Goal: Information Seeking & Learning: Understand process/instructions

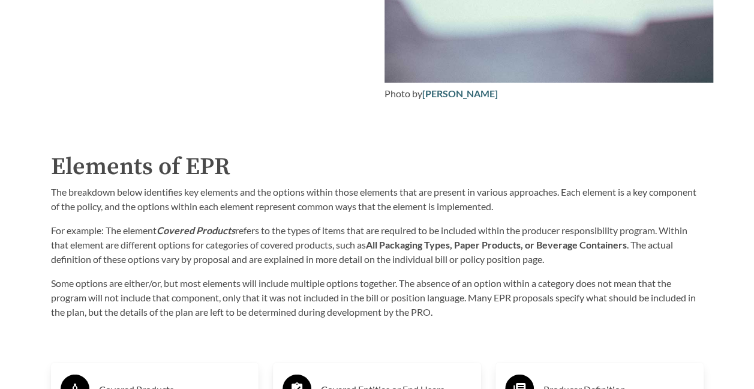
scroll to position [1749, 0]
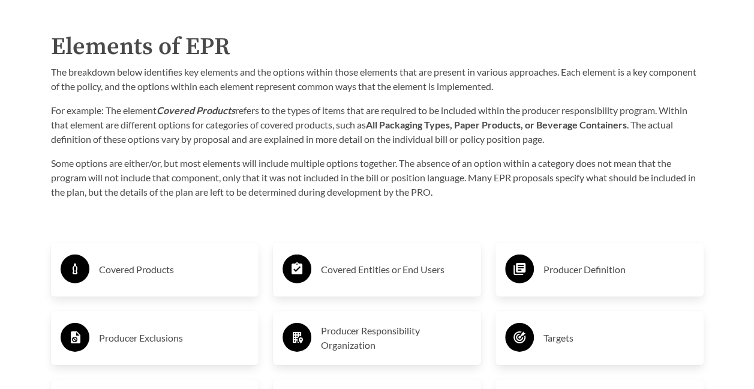
click at [392, 212] on div "Purpose of the Guide EPR for packaging and paper products is gaining attention …" at bounding box center [377, 283] width 691 height 1528
click at [445, 202] on div "Purpose of the Guide EPR for packaging and paper products is gaining attention …" at bounding box center [377, 283] width 691 height 1528
click at [440, 196] on p "Some options are either/or, but most elements will include multiple options tog…" at bounding box center [377, 177] width 653 height 43
click at [457, 198] on p "Some options are either/or, but most elements will include multiple options tog…" at bounding box center [377, 177] width 653 height 43
click at [449, 203] on div "Purpose of the Guide EPR for packaging and paper products is gaining attention …" at bounding box center [377, 283] width 691 height 1528
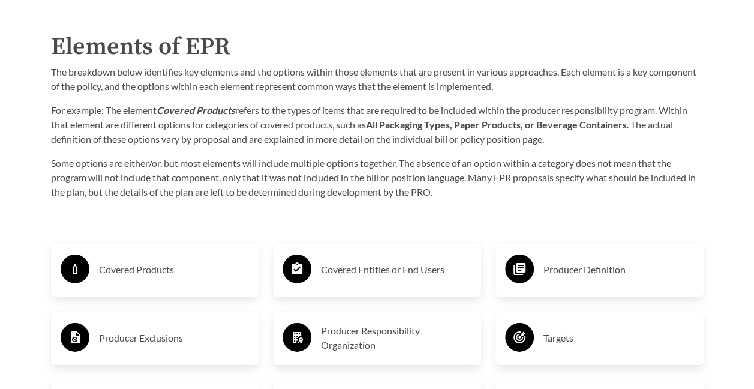
click at [449, 193] on p "Some options are either/or, but most elements will include multiple options tog…" at bounding box center [377, 177] width 653 height 43
click at [486, 199] on p "Some options are either/or, but most elements will include multiple options tog…" at bounding box center [377, 177] width 653 height 43
click at [461, 193] on p "Some options are either/or, but most elements will include multiple options tog…" at bounding box center [377, 177] width 653 height 43
click at [474, 195] on p "Some options are either/or, but most elements will include multiple options tog…" at bounding box center [377, 177] width 653 height 43
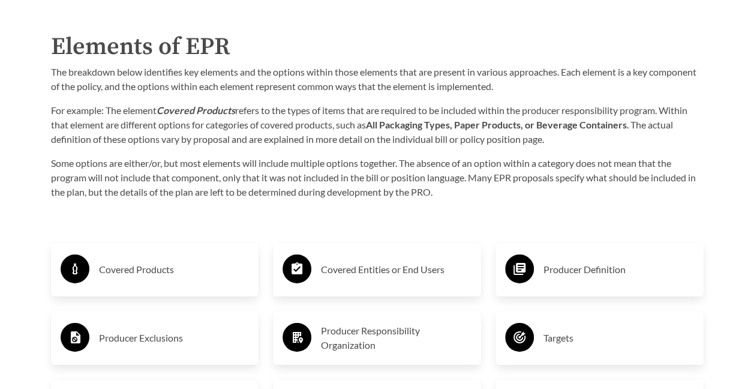
click at [169, 260] on div "Covered Products" at bounding box center [155, 269] width 189 height 35
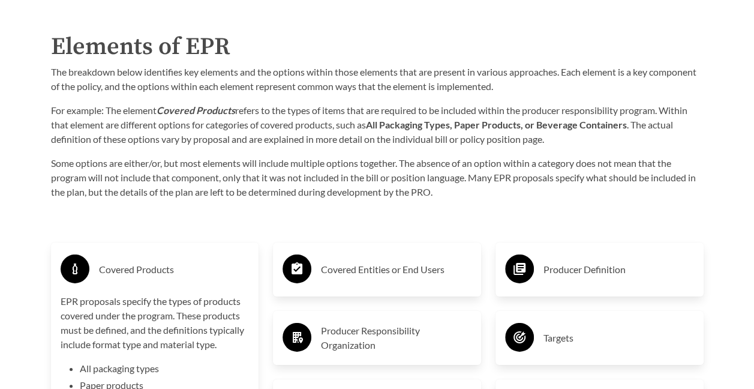
scroll to position [1869, 0]
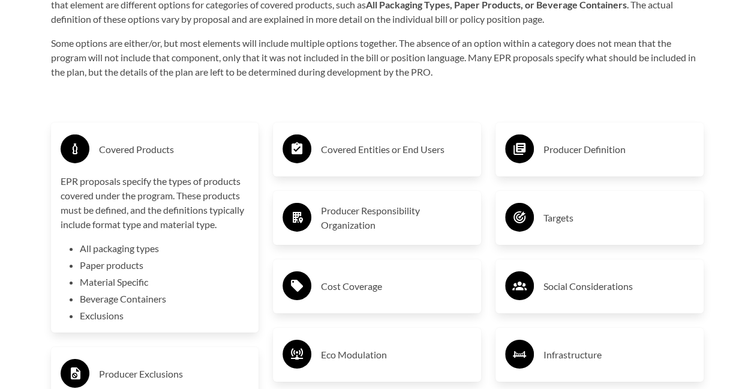
click at [323, 95] on div "Purpose of the Guide EPR for packaging and paper products is gaining attention …" at bounding box center [377, 241] width 691 height 1684
click at [324, 95] on div "Purpose of the Guide EPR for packaging and paper products is gaining attention …" at bounding box center [377, 241] width 691 height 1684
